Goal: Information Seeking & Learning: Learn about a topic

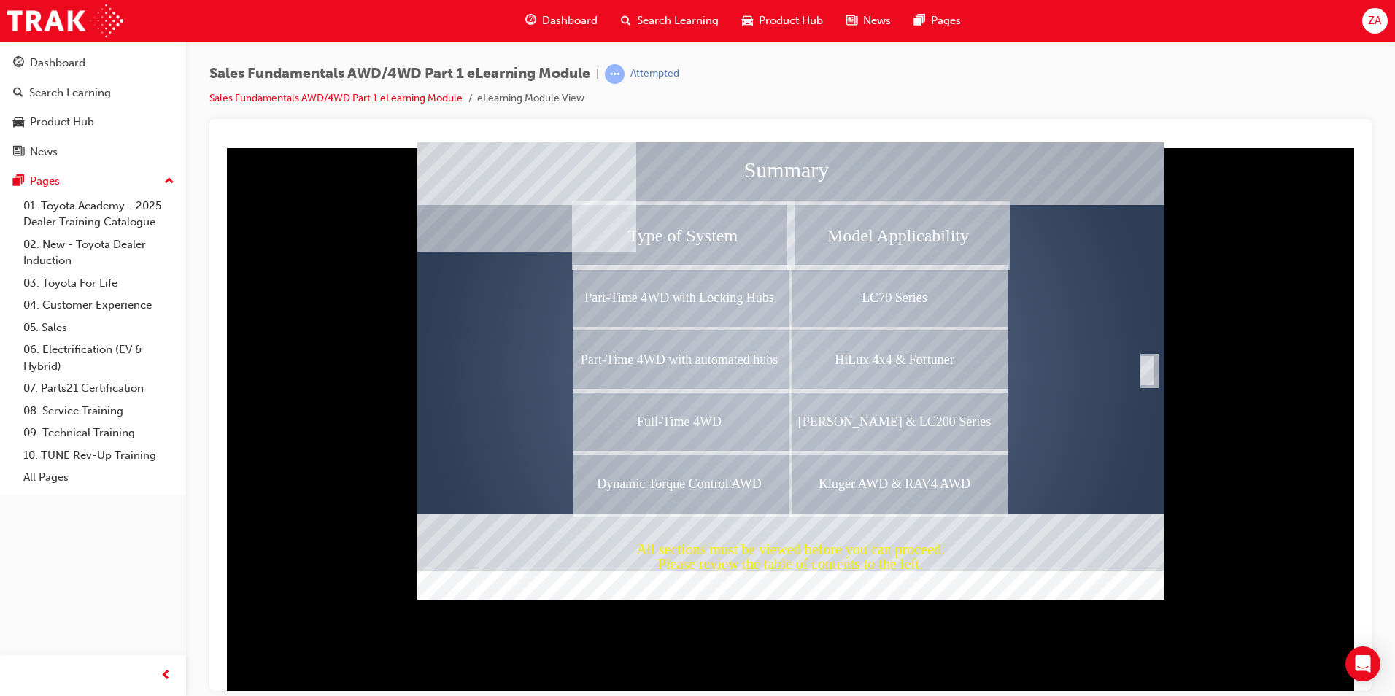
click at [1144, 371] on div "Completion" at bounding box center [1146, 369] width 15 height 29
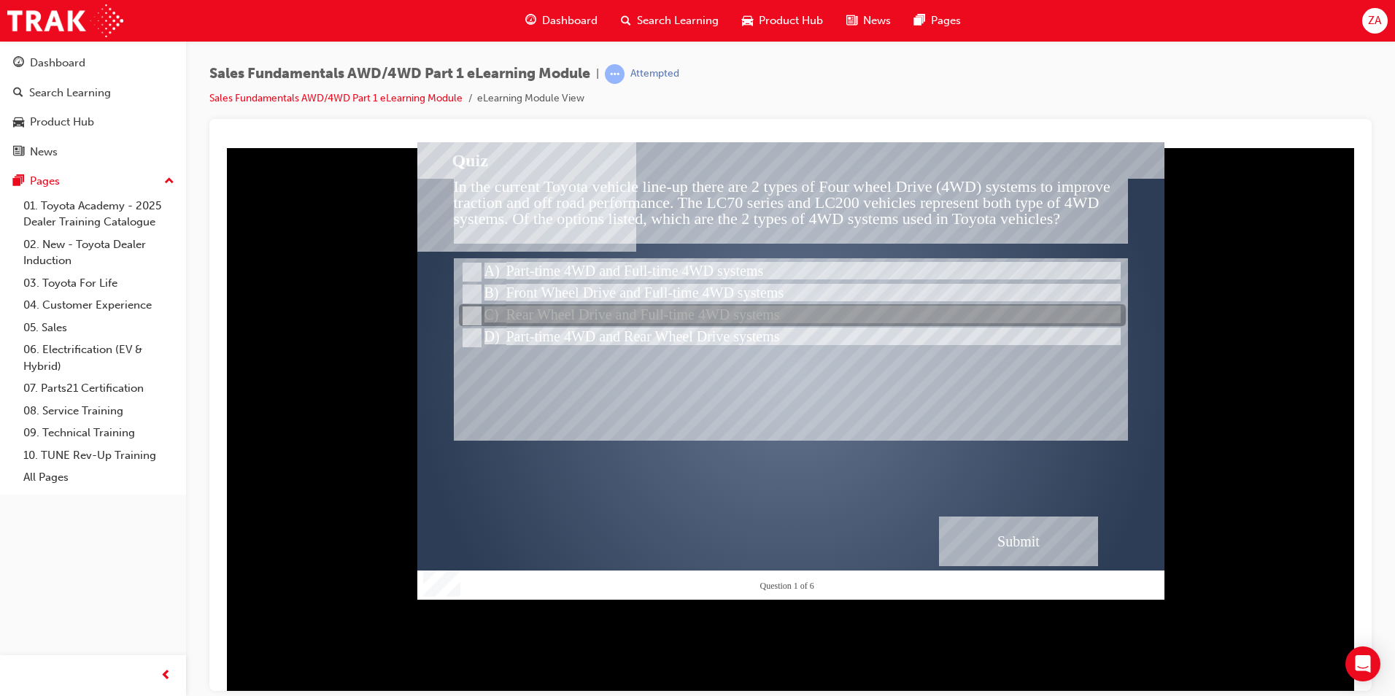
click at [584, 306] on div at bounding box center [792, 316] width 667 height 22
radio input "true"
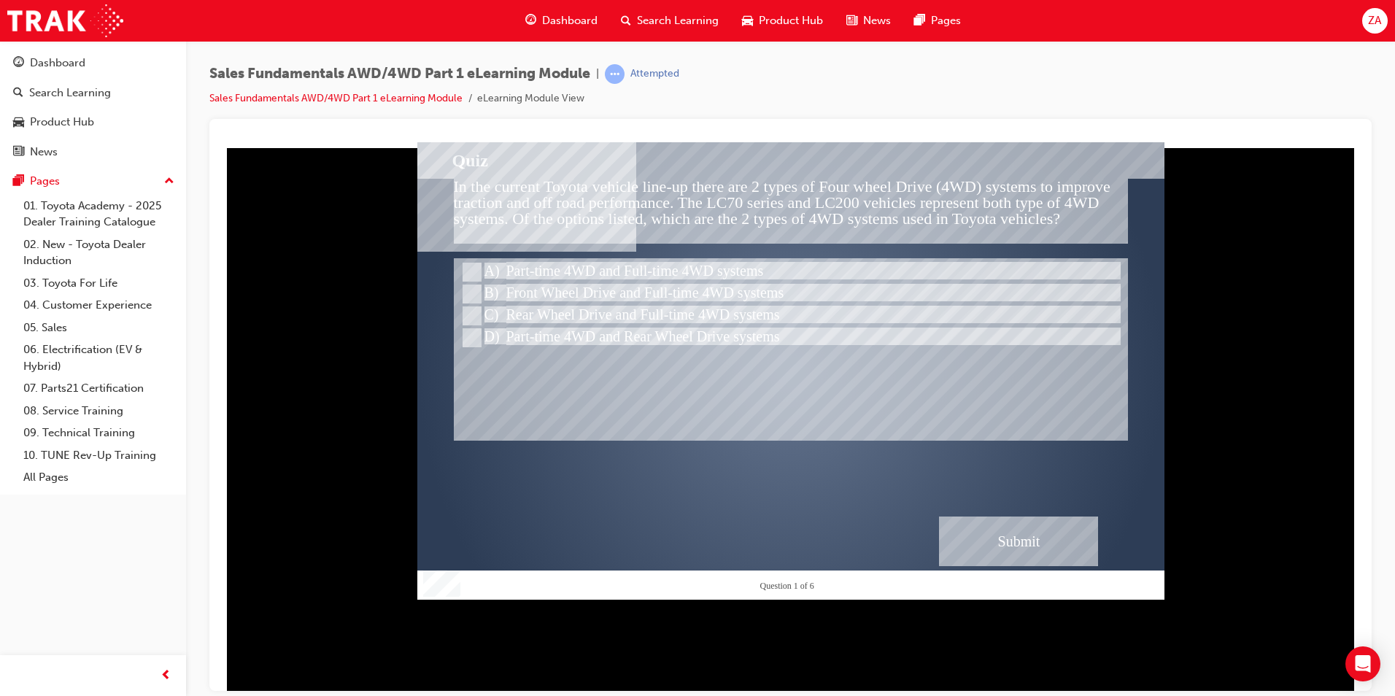
click at [1007, 527] on div "Submit" at bounding box center [1018, 541] width 159 height 50
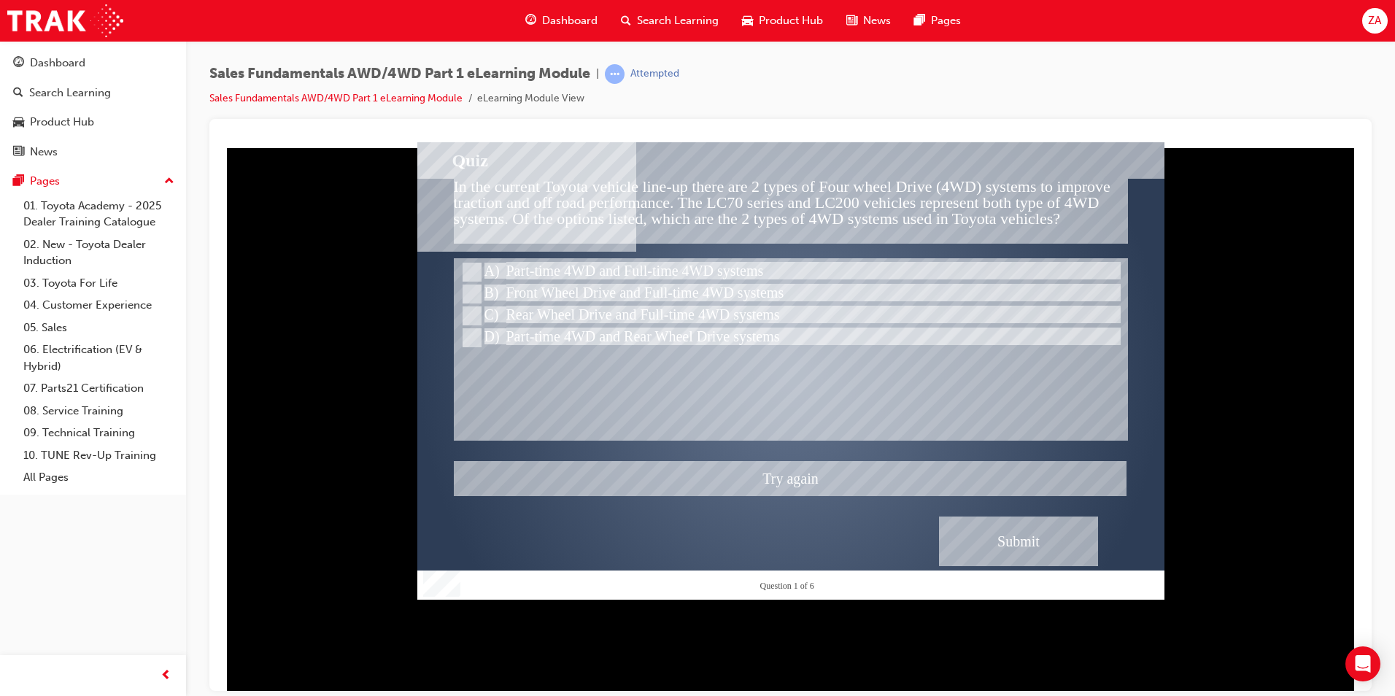
click at [534, 263] on div at bounding box center [790, 370] width 747 height 457
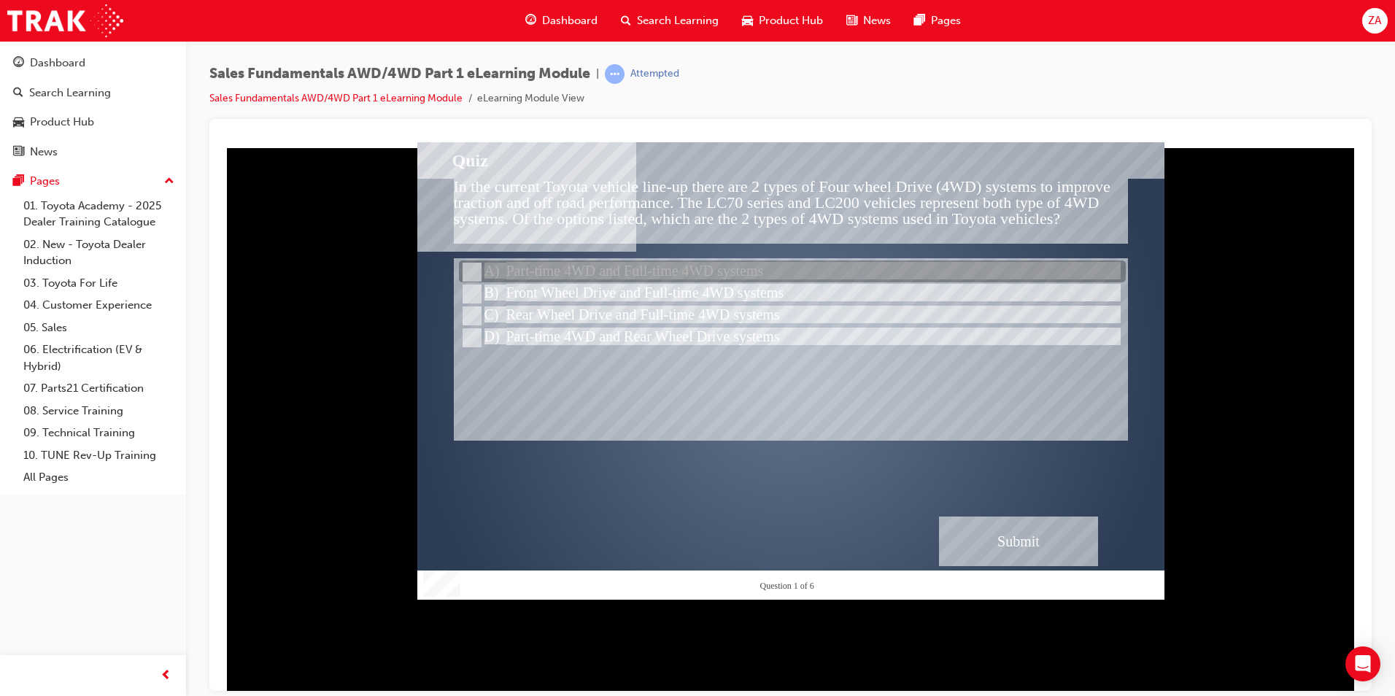
click at [508, 269] on div at bounding box center [792, 272] width 667 height 22
radio input "true"
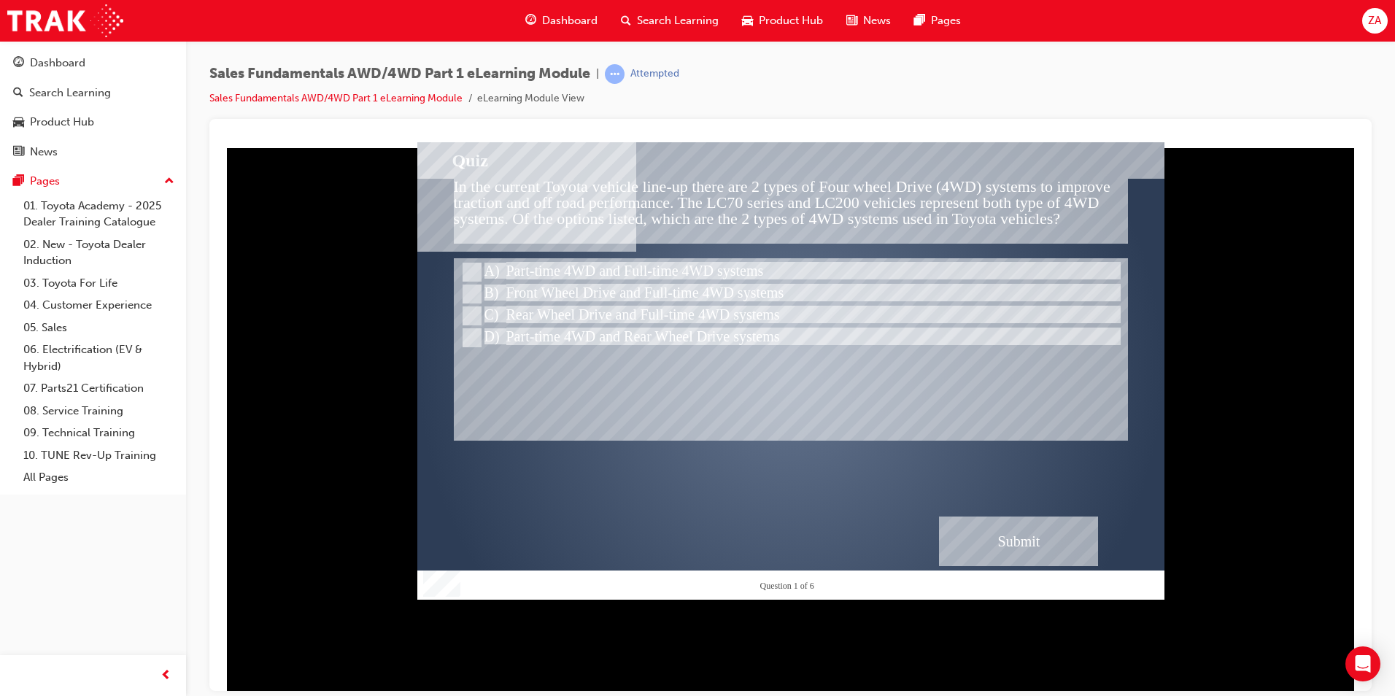
click at [992, 534] on div "Submit" at bounding box center [1018, 541] width 159 height 50
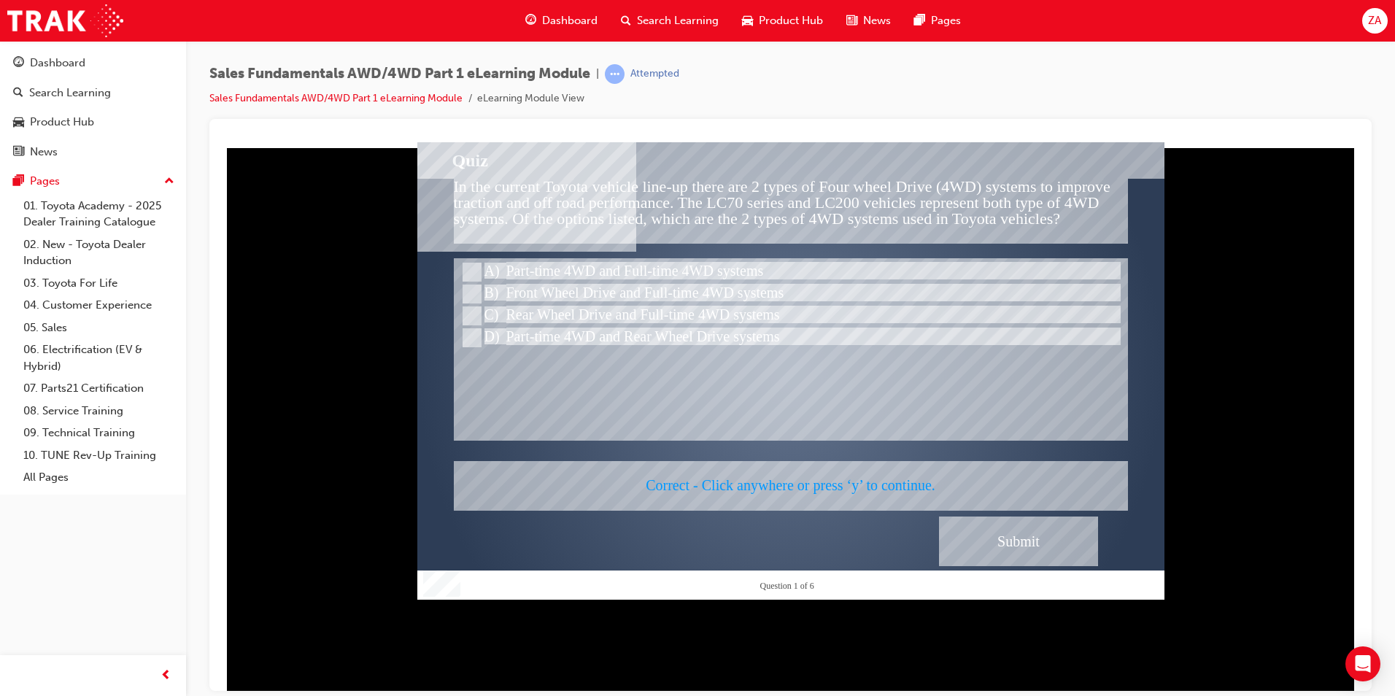
click at [1038, 541] on div at bounding box center [790, 370] width 747 height 457
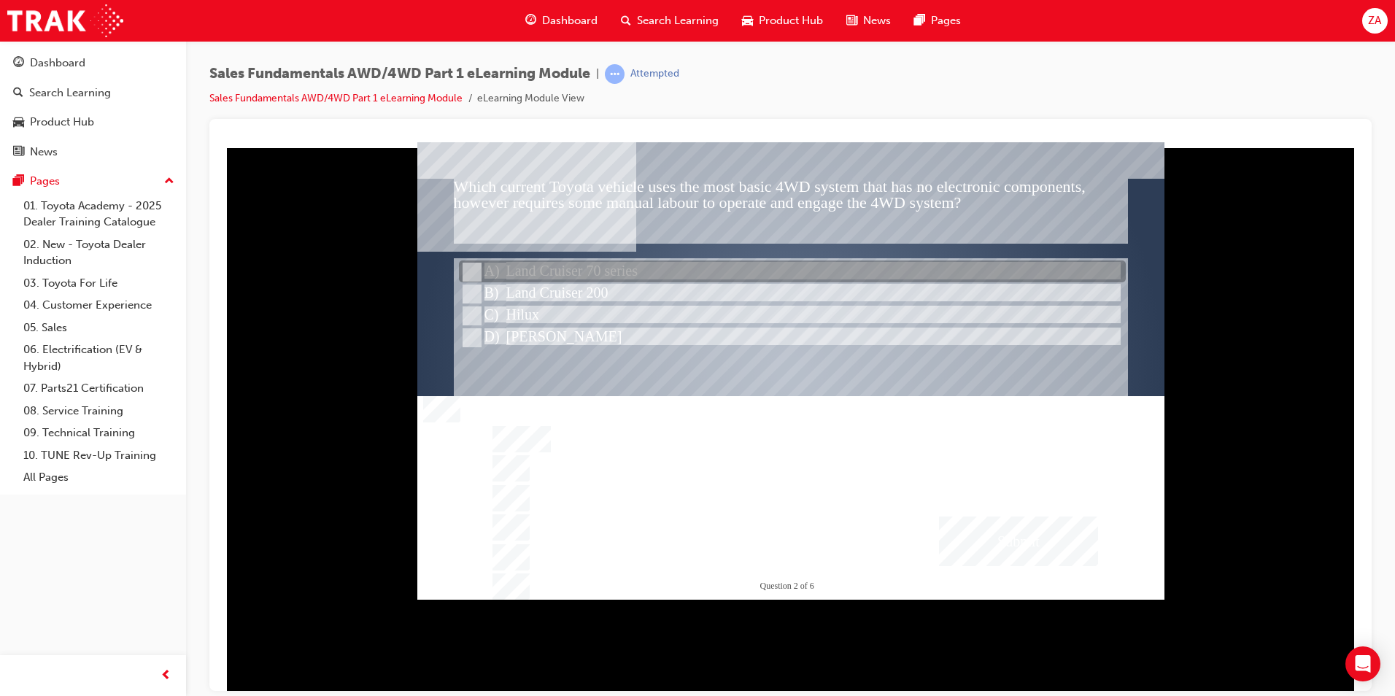
click at [570, 270] on div at bounding box center [792, 272] width 667 height 22
radio input "true"
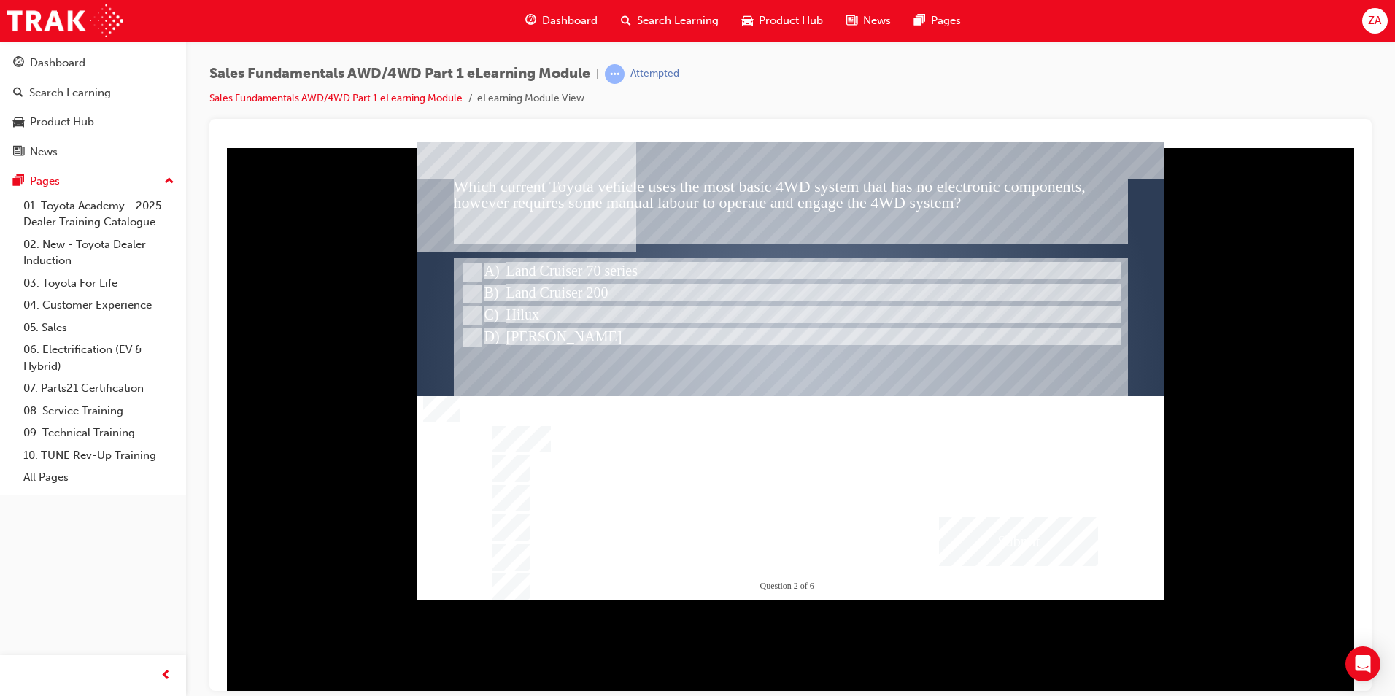
click at [972, 545] on div "Submit" at bounding box center [1018, 541] width 159 height 50
click at [991, 541] on div at bounding box center [790, 370] width 747 height 457
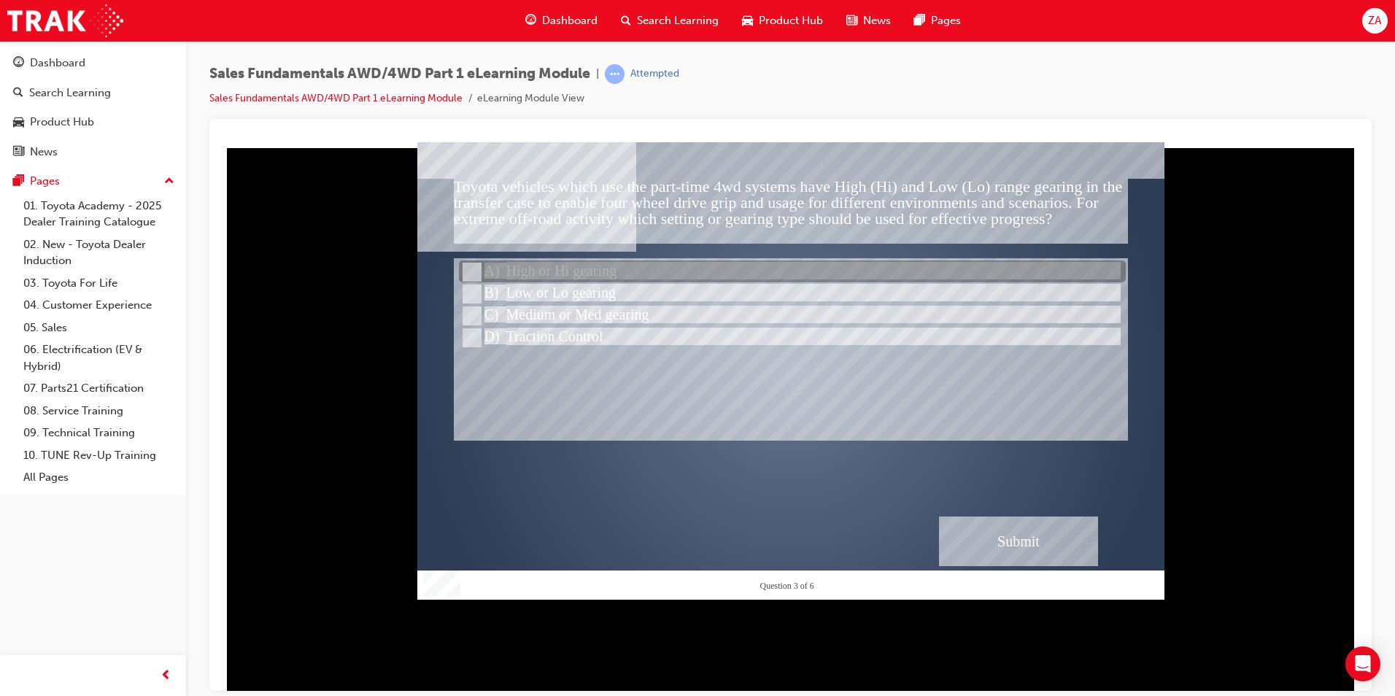
click at [561, 279] on div at bounding box center [792, 272] width 667 height 22
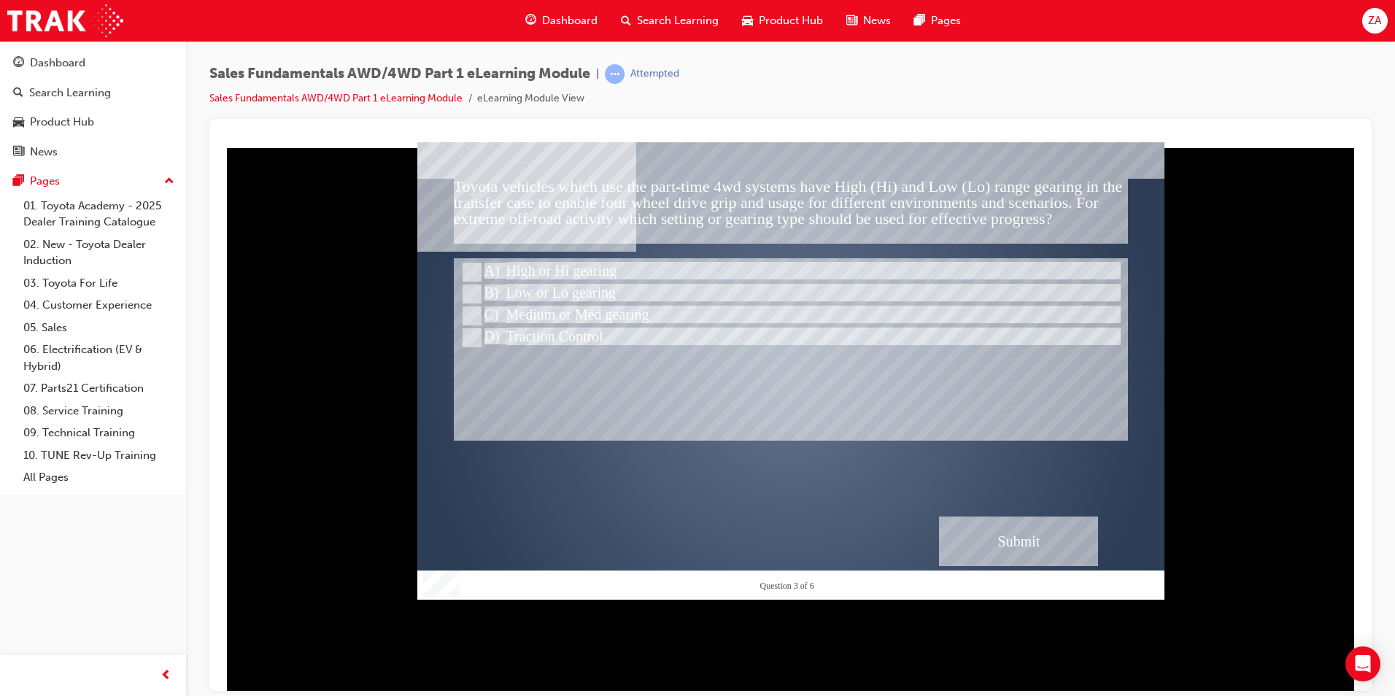
click at [1074, 546] on div "Submit" at bounding box center [1018, 541] width 159 height 50
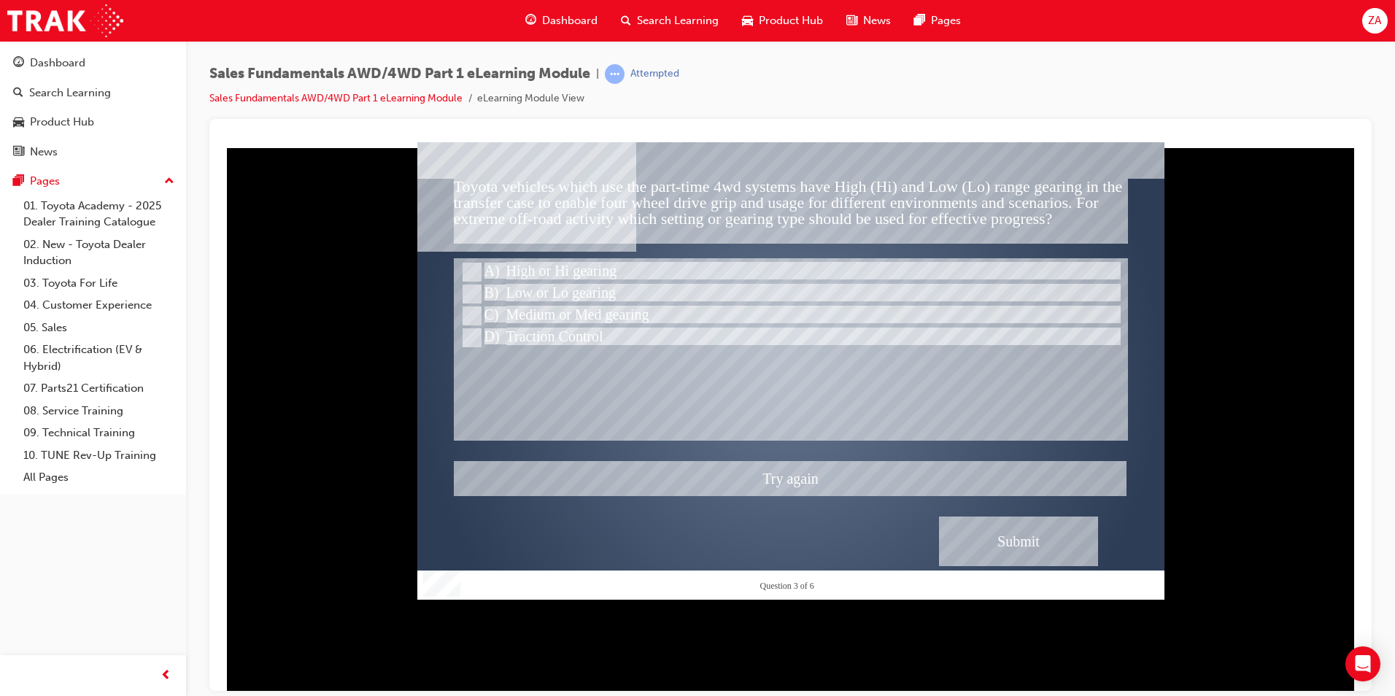
click at [543, 285] on div at bounding box center [790, 370] width 747 height 457
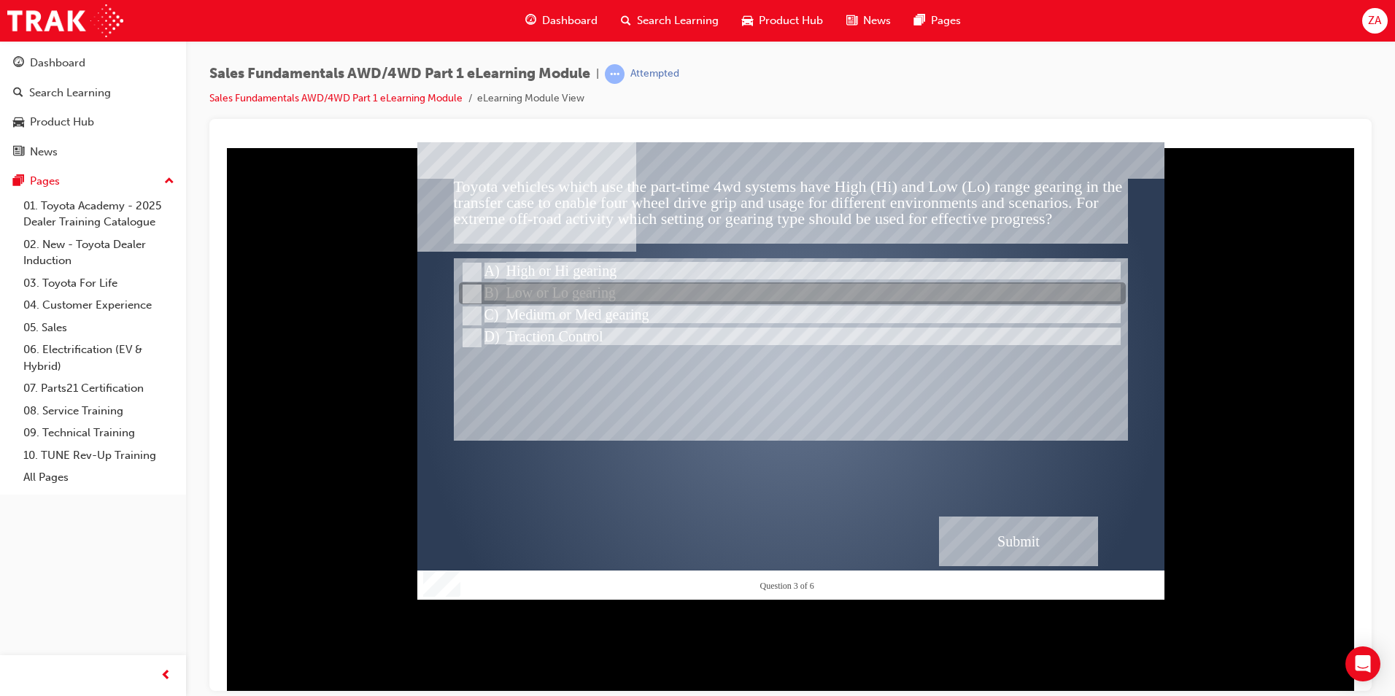
click at [546, 287] on div at bounding box center [792, 294] width 667 height 22
radio input "false"
radio input "true"
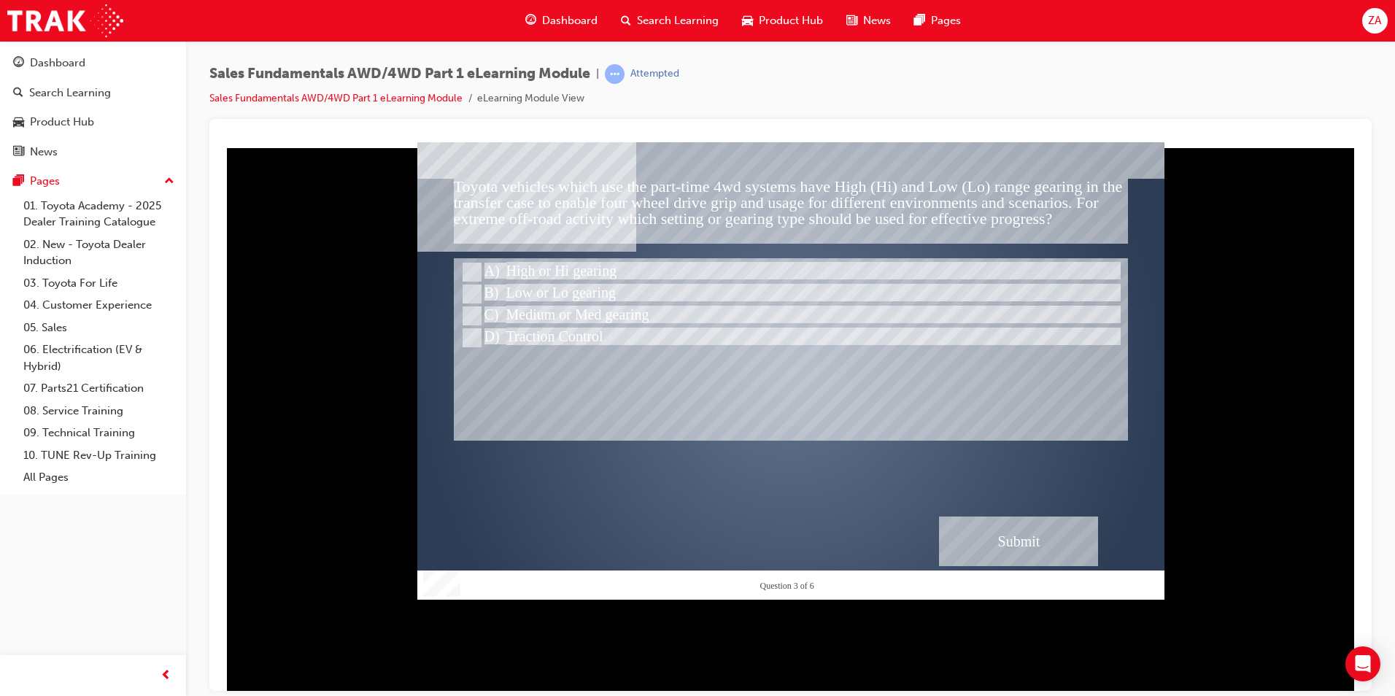
click at [980, 528] on div "Submit" at bounding box center [1018, 541] width 159 height 50
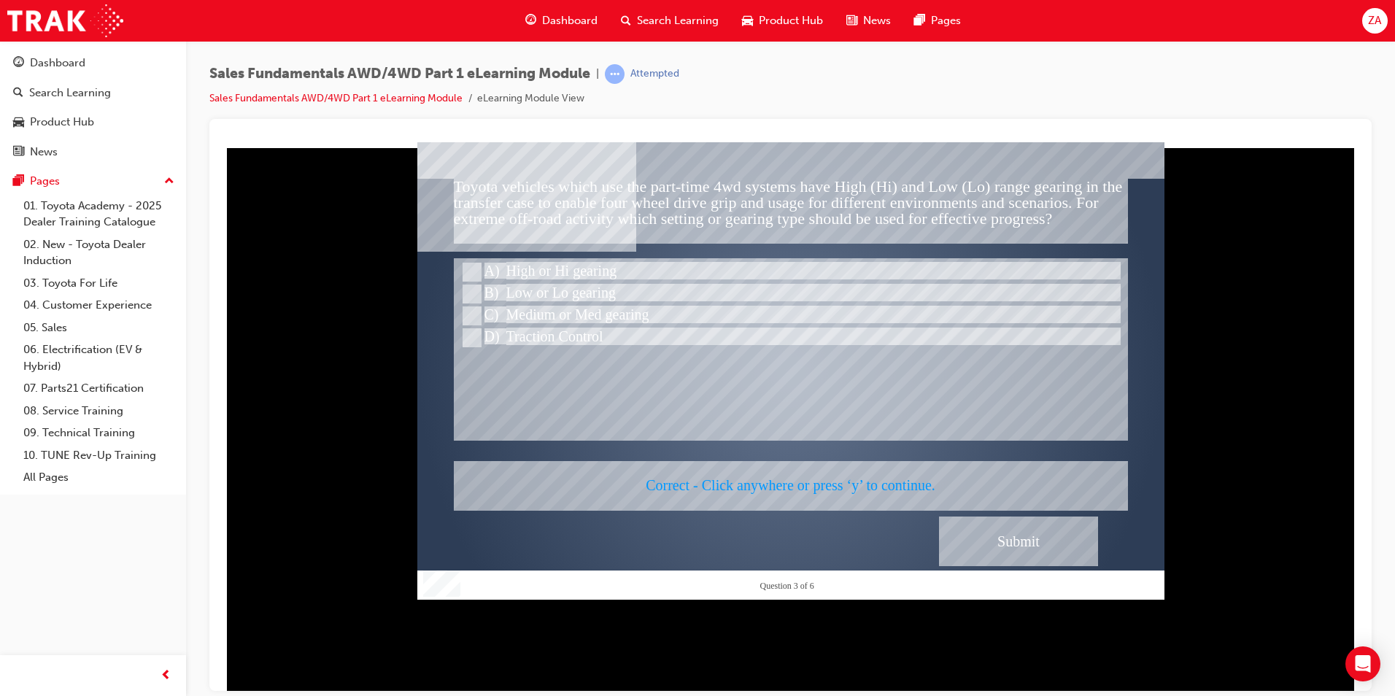
click at [977, 543] on div at bounding box center [790, 370] width 747 height 457
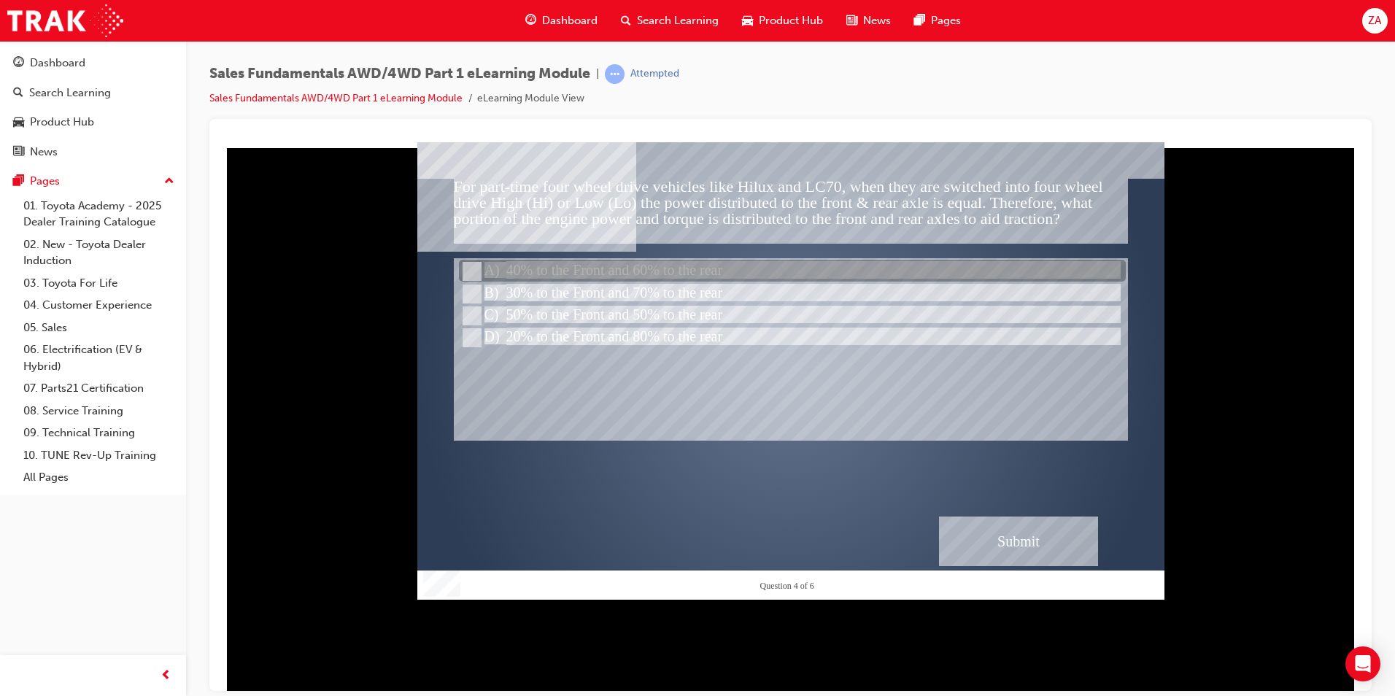
click at [547, 273] on div at bounding box center [792, 271] width 667 height 22
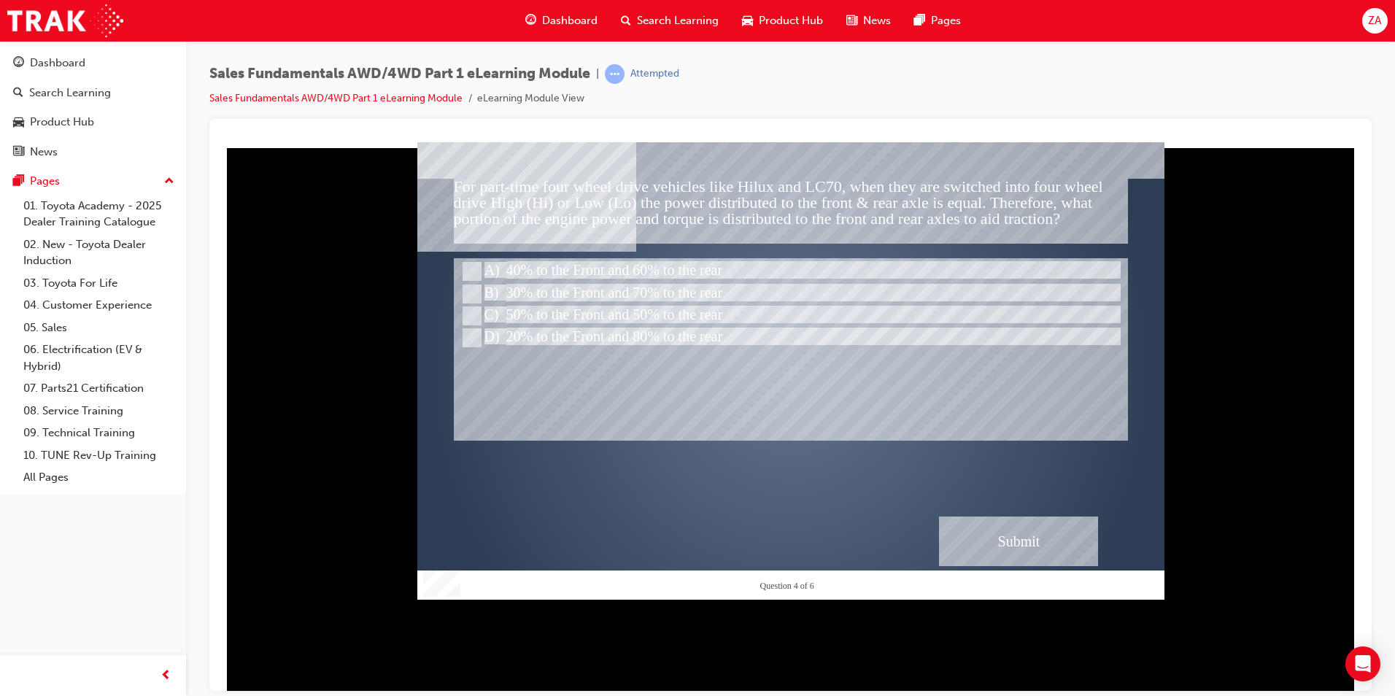
click at [1060, 558] on div "Submit" at bounding box center [1018, 541] width 159 height 50
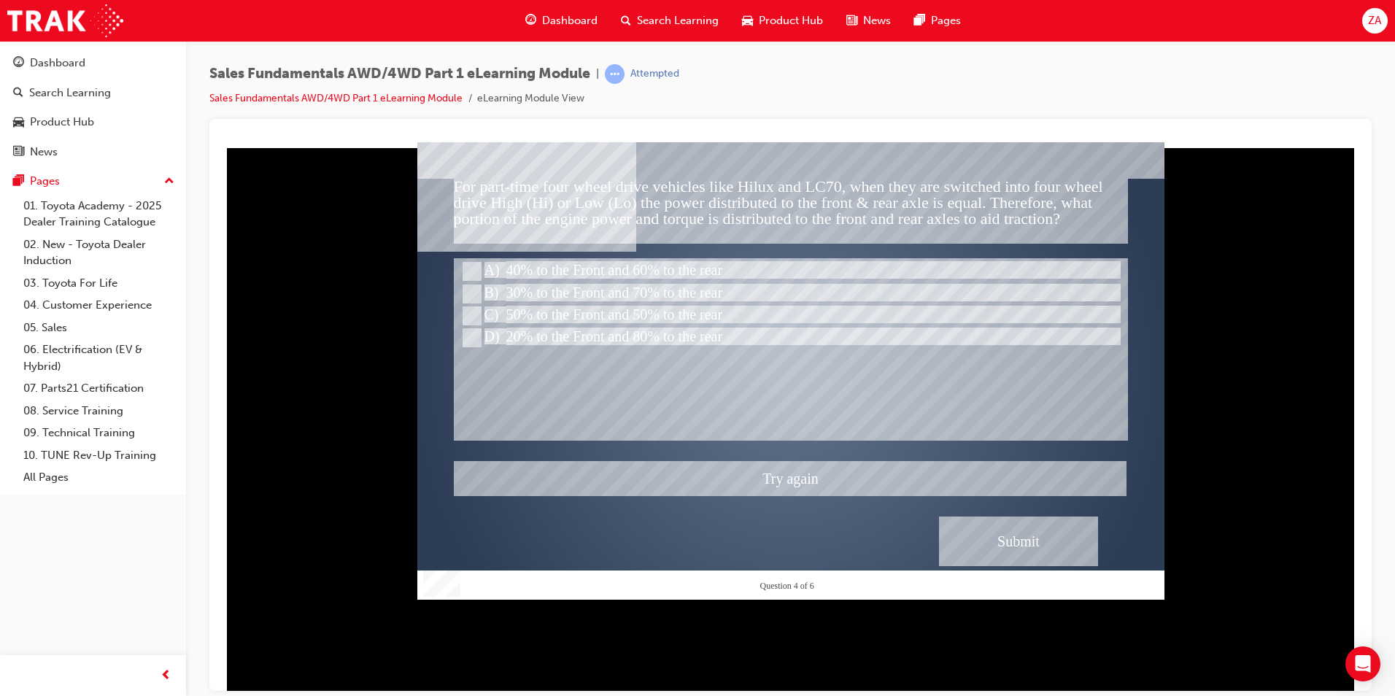
click at [554, 331] on div at bounding box center [790, 370] width 747 height 457
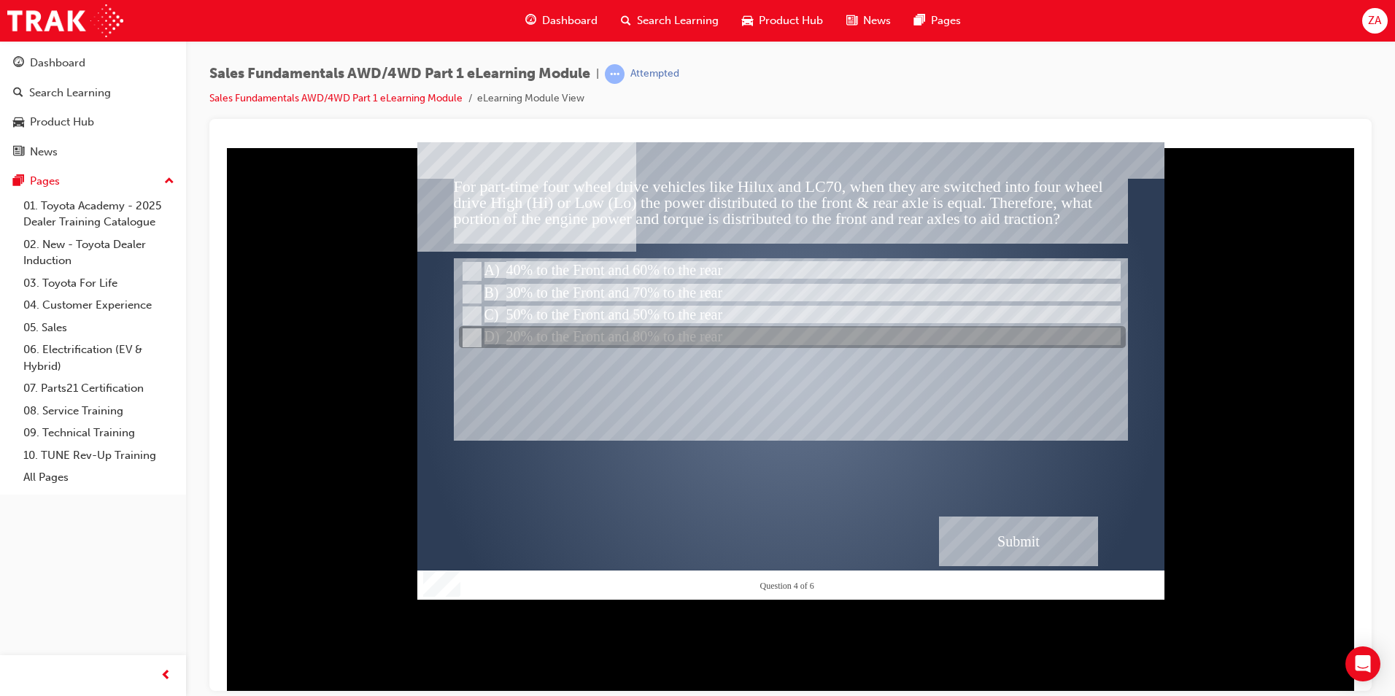
click at [519, 338] on div at bounding box center [792, 338] width 667 height 22
radio input "false"
radio input "true"
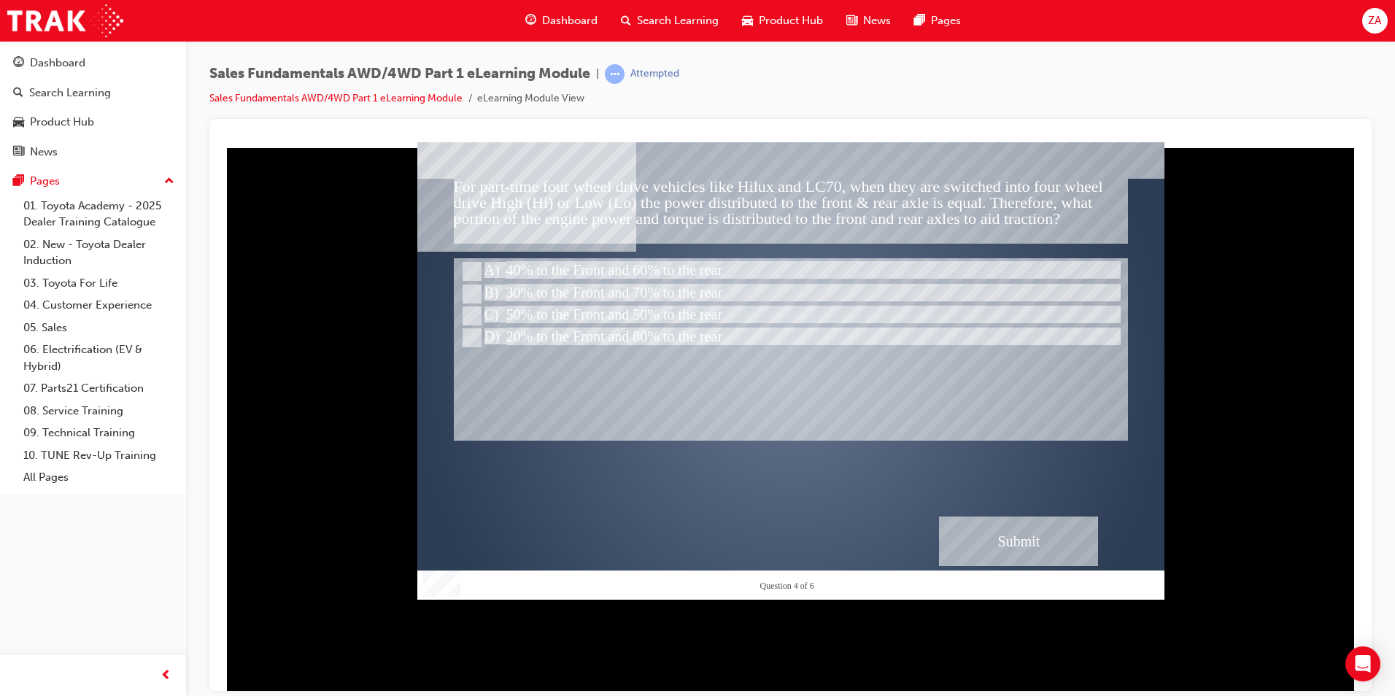
click at [996, 528] on div "Submit" at bounding box center [1018, 541] width 159 height 50
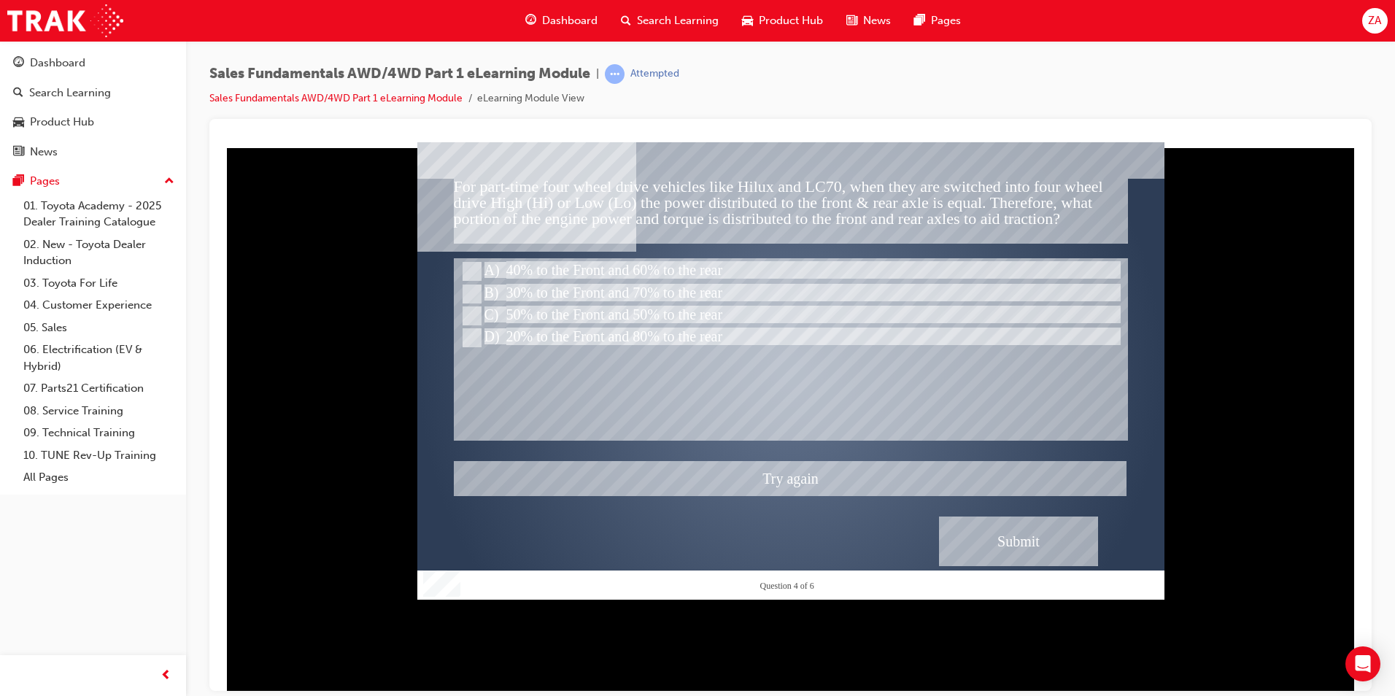
drag, startPoint x: 557, startPoint y: 301, endPoint x: 550, endPoint y: 290, distance: 13.8
click at [557, 301] on div at bounding box center [790, 370] width 747 height 457
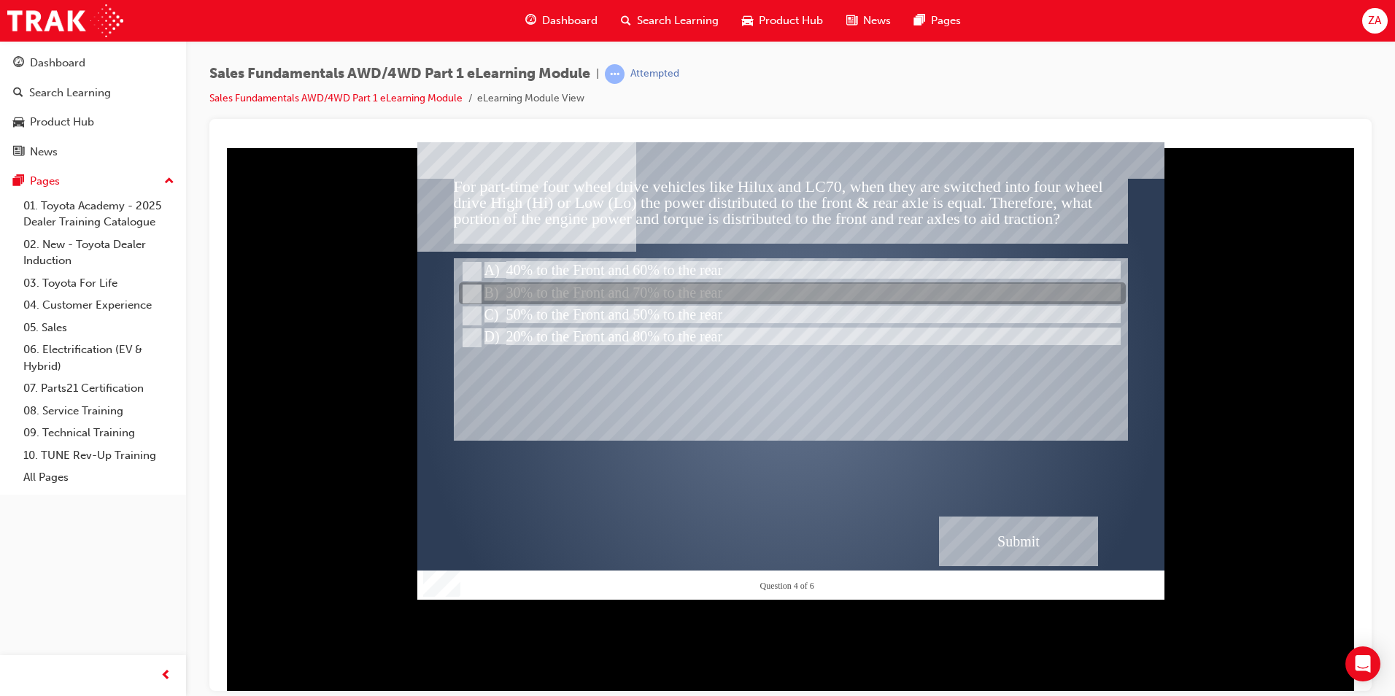
click at [558, 295] on div at bounding box center [792, 294] width 667 height 22
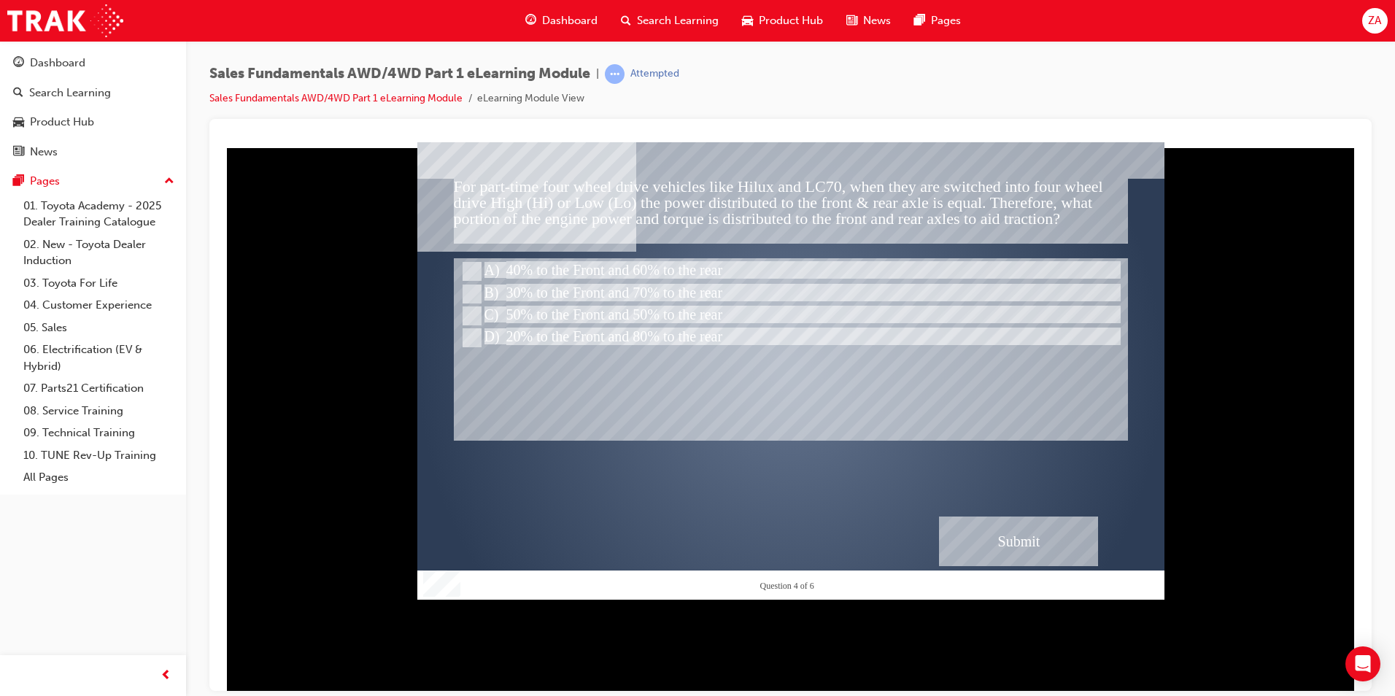
click at [999, 542] on div "Submit" at bounding box center [1018, 541] width 159 height 50
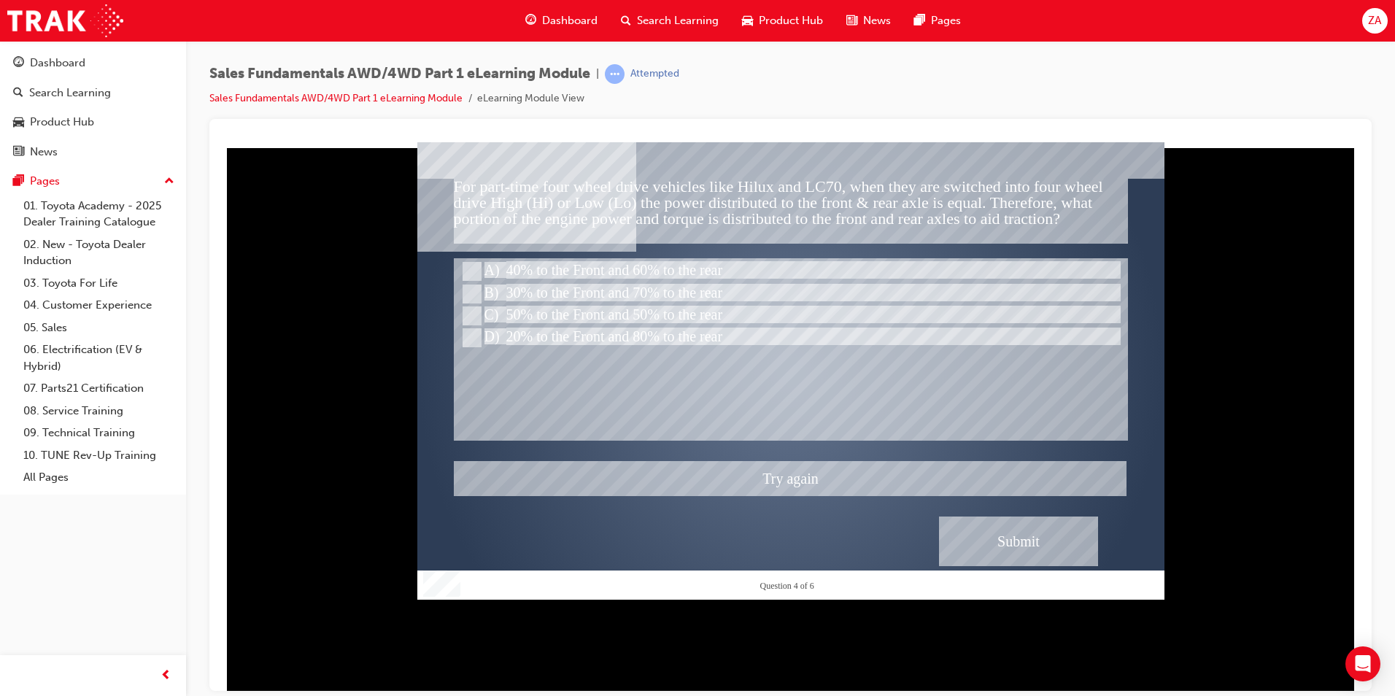
click at [548, 313] on div at bounding box center [790, 370] width 747 height 457
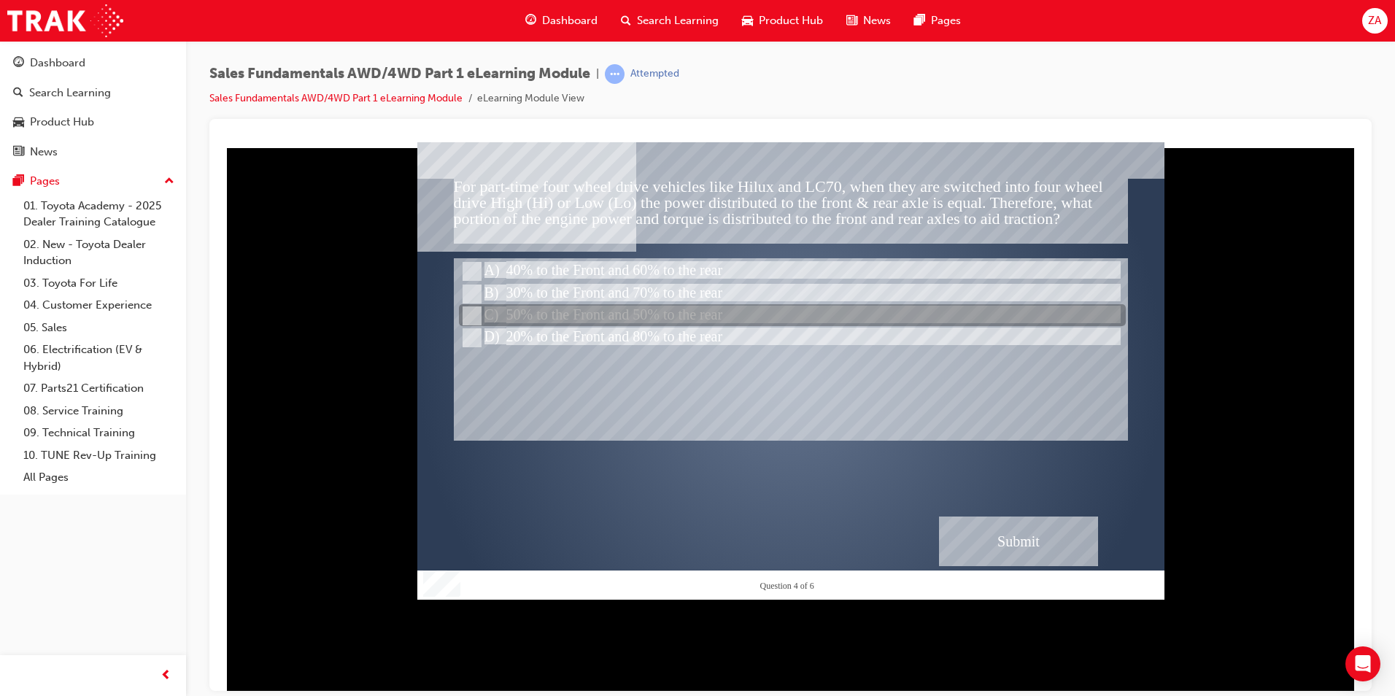
click at [548, 313] on div at bounding box center [792, 316] width 667 height 22
radio input "false"
radio input "true"
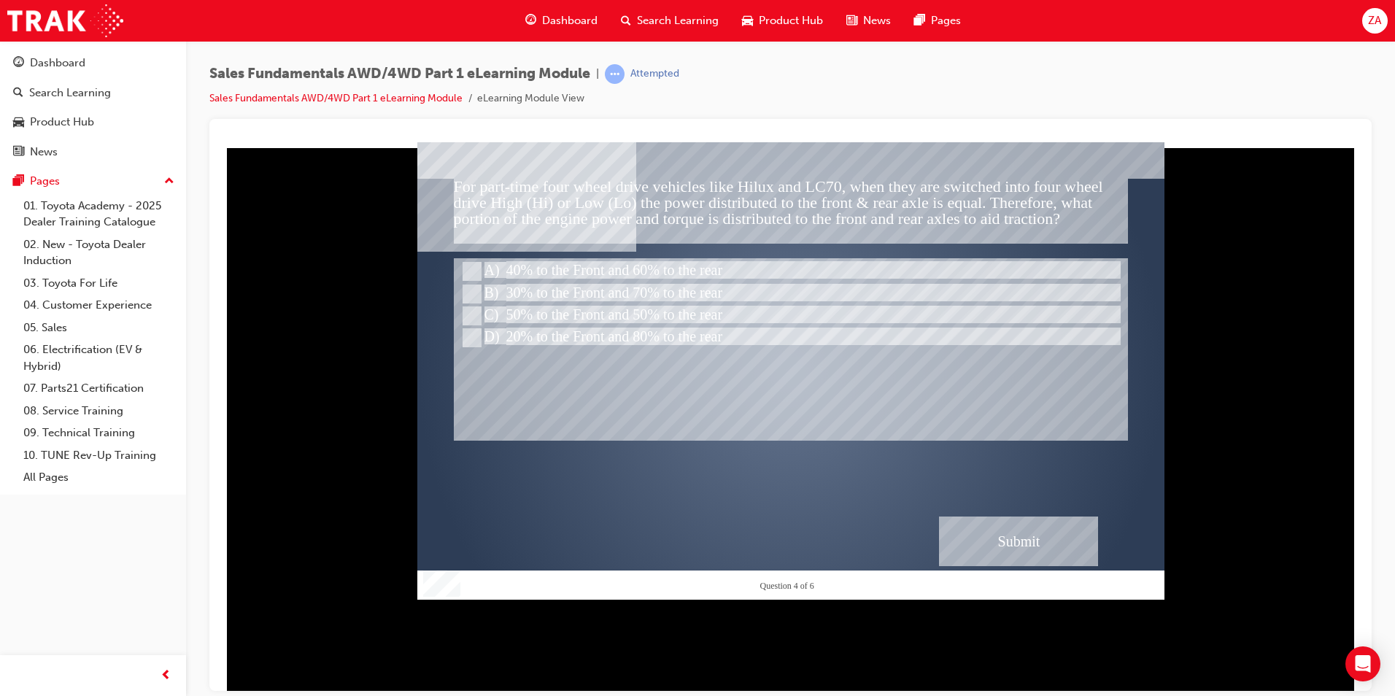
click at [983, 552] on div "Submit" at bounding box center [1018, 541] width 159 height 50
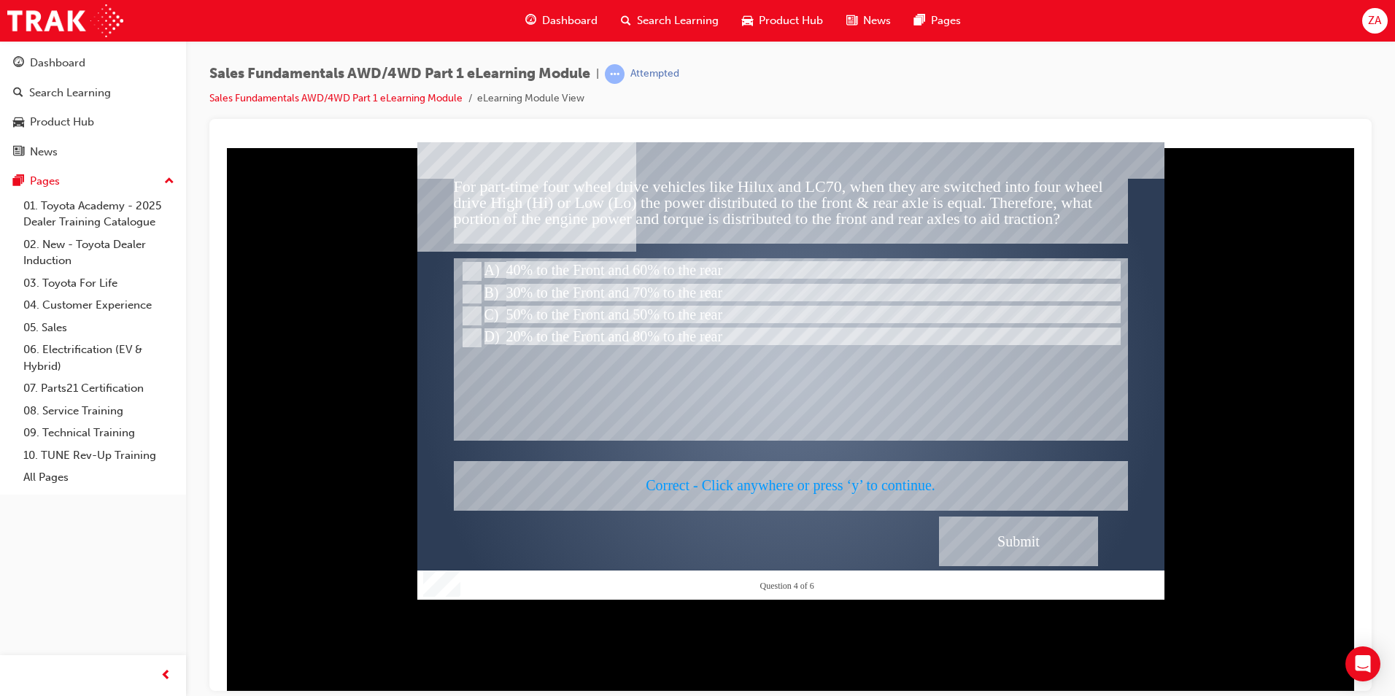
drag, startPoint x: 941, startPoint y: 524, endPoint x: 934, endPoint y: 511, distance: 14.7
click at [937, 522] on div at bounding box center [790, 370] width 747 height 457
